Goal: Task Accomplishment & Management: Use online tool/utility

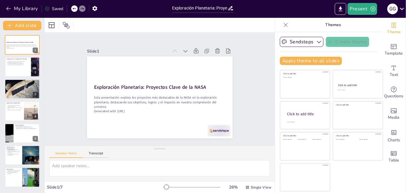
click at [284, 25] on icon at bounding box center [286, 25] width 4 height 4
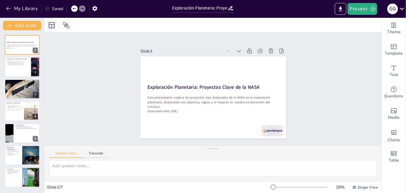
click at [51, 25] on icon at bounding box center [52, 25] width 6 height 6
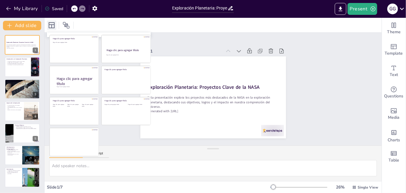
click at [51, 25] on icon at bounding box center [52, 25] width 6 height 6
click at [89, 25] on div at bounding box center [213, 25] width 337 height 15
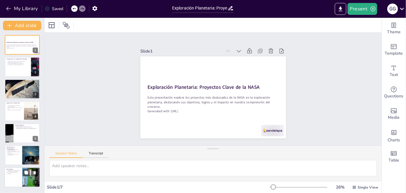
click at [15, 180] on div at bounding box center [22, 177] width 36 height 20
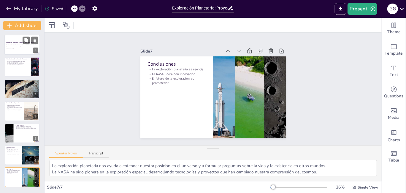
click at [24, 48] on p "Generated with [URL]" at bounding box center [22, 48] width 32 height 1
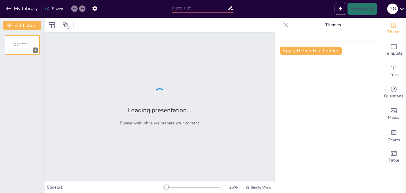
type input "Exploración Planetaria: Proyectos Clave de la NASA"
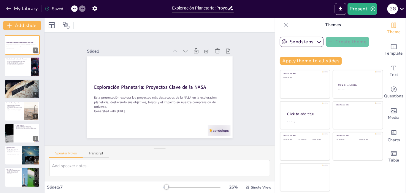
click at [284, 24] on icon at bounding box center [286, 25] width 4 height 4
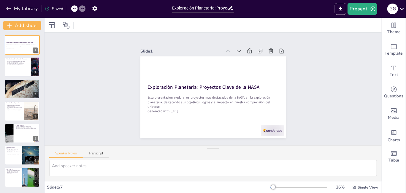
click at [55, 9] on div "Saved" at bounding box center [54, 9] width 18 height 6
click at [94, 7] on icon "button" at bounding box center [94, 8] width 5 height 5
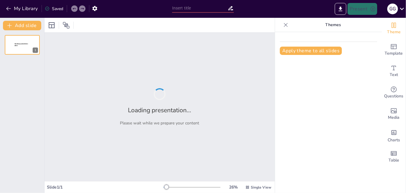
type input "Exploración Planetaria: Proyectos Clave de la NASA"
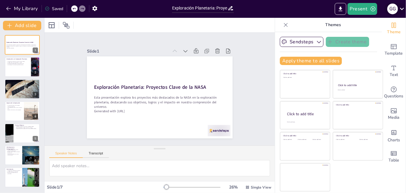
click at [402, 9] on icon at bounding box center [402, 9] width 4 height 2
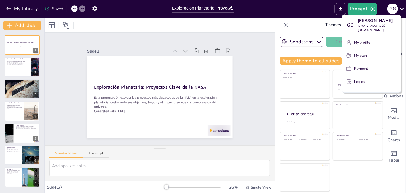
click at [372, 10] on div at bounding box center [203, 96] width 406 height 193
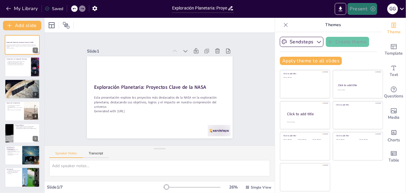
click at [366, 10] on button "Present" at bounding box center [363, 9] width 30 height 12
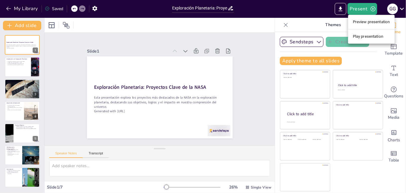
click at [343, 8] on div at bounding box center [203, 96] width 406 height 193
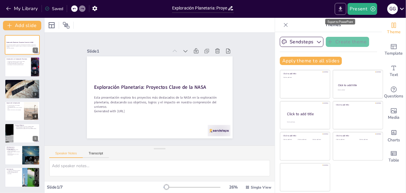
click at [341, 9] on icon "Export to PowerPoint" at bounding box center [341, 9] width 4 height 4
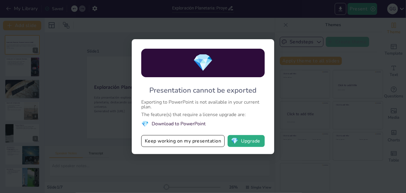
click at [267, 90] on div "💎 Presentation cannot be exported Exporting to PowerPoint is not available in y…" at bounding box center [203, 96] width 143 height 115
click at [183, 123] on li "💎 Download to PowerPoint" at bounding box center [203, 124] width 124 height 8
click at [185, 141] on button "Keep working on my presentation" at bounding box center [182, 141] width 83 height 12
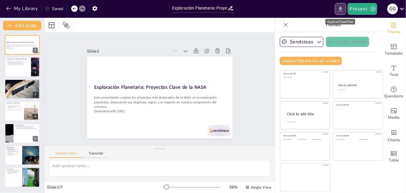
click at [339, 8] on icon "Export to PowerPoint" at bounding box center [341, 9] width 6 height 6
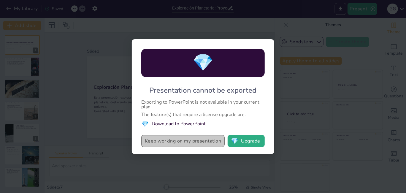
click at [174, 141] on button "Keep working on my presentation" at bounding box center [182, 141] width 83 height 12
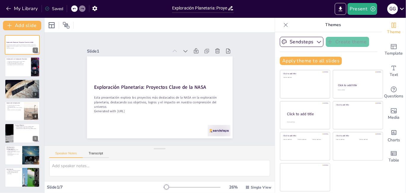
click at [284, 25] on icon at bounding box center [286, 25] width 6 height 6
